Goal: Task Accomplishment & Management: Use online tool/utility

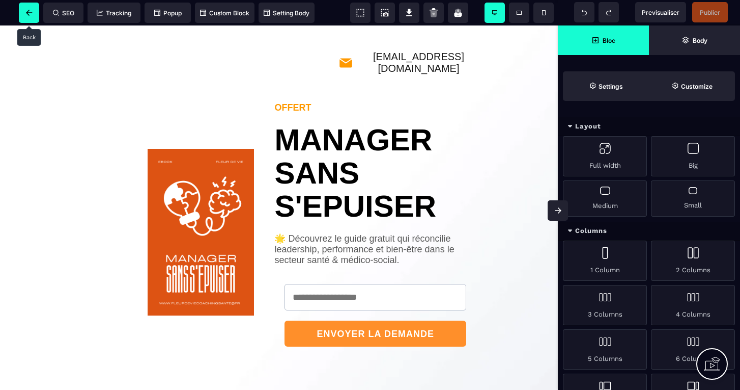
click at [25, 16] on span at bounding box center [29, 13] width 20 height 20
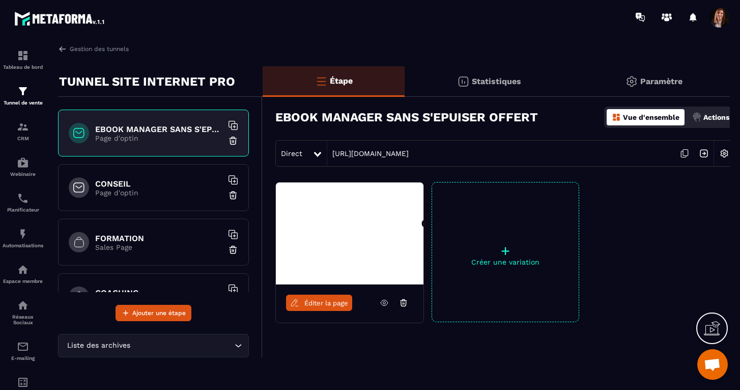
scroll to position [17, 0]
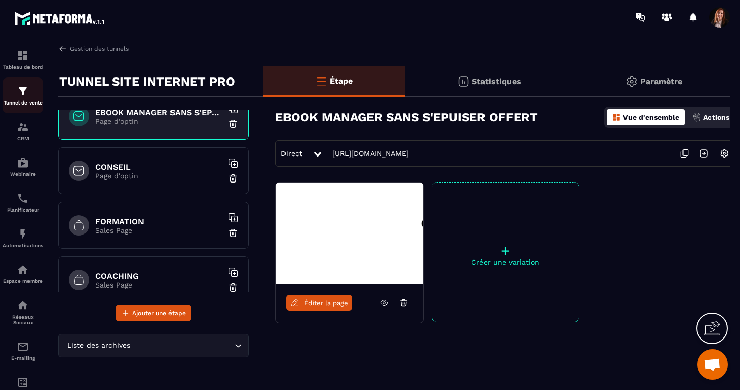
click at [24, 92] on img at bounding box center [23, 91] width 12 height 12
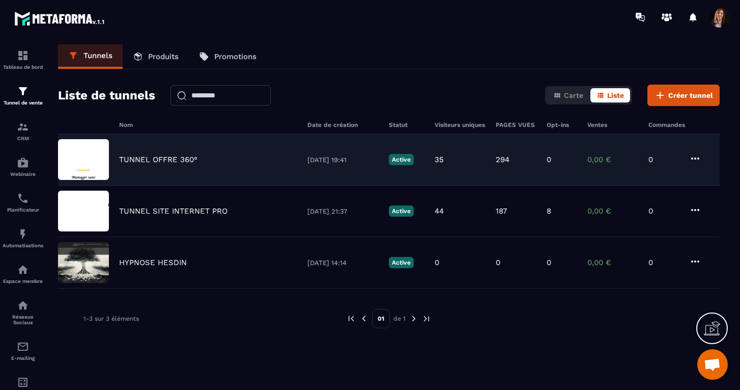
click at [159, 185] on div "TUNNEL OFFRE 360° 08/07/2025 19:41 Active 35 294 0 0,00 € 0" at bounding box center [389, 210] width 662 height 51
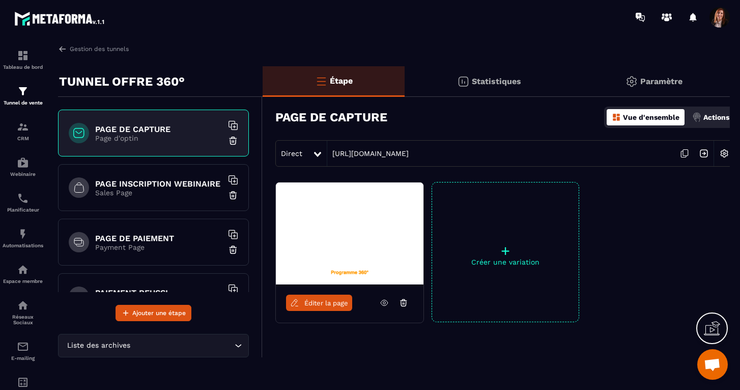
click at [148, 136] on p "Page d'optin" at bounding box center [158, 138] width 127 height 8
click at [322, 303] on span "Éditer la page" at bounding box center [327, 303] width 44 height 8
